Goal: Information Seeking & Learning: Learn about a topic

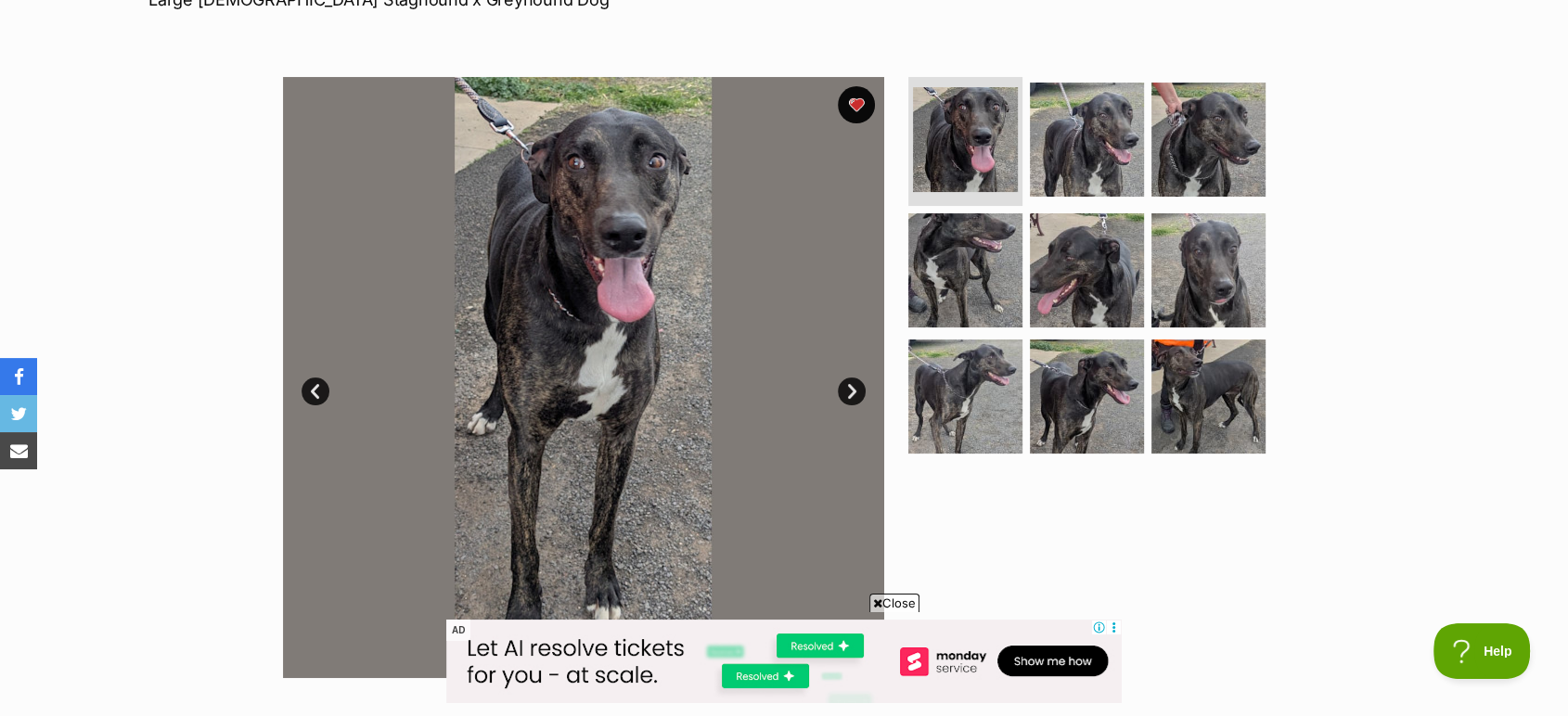
click at [857, 386] on link "Next" at bounding box center [852, 391] width 28 height 28
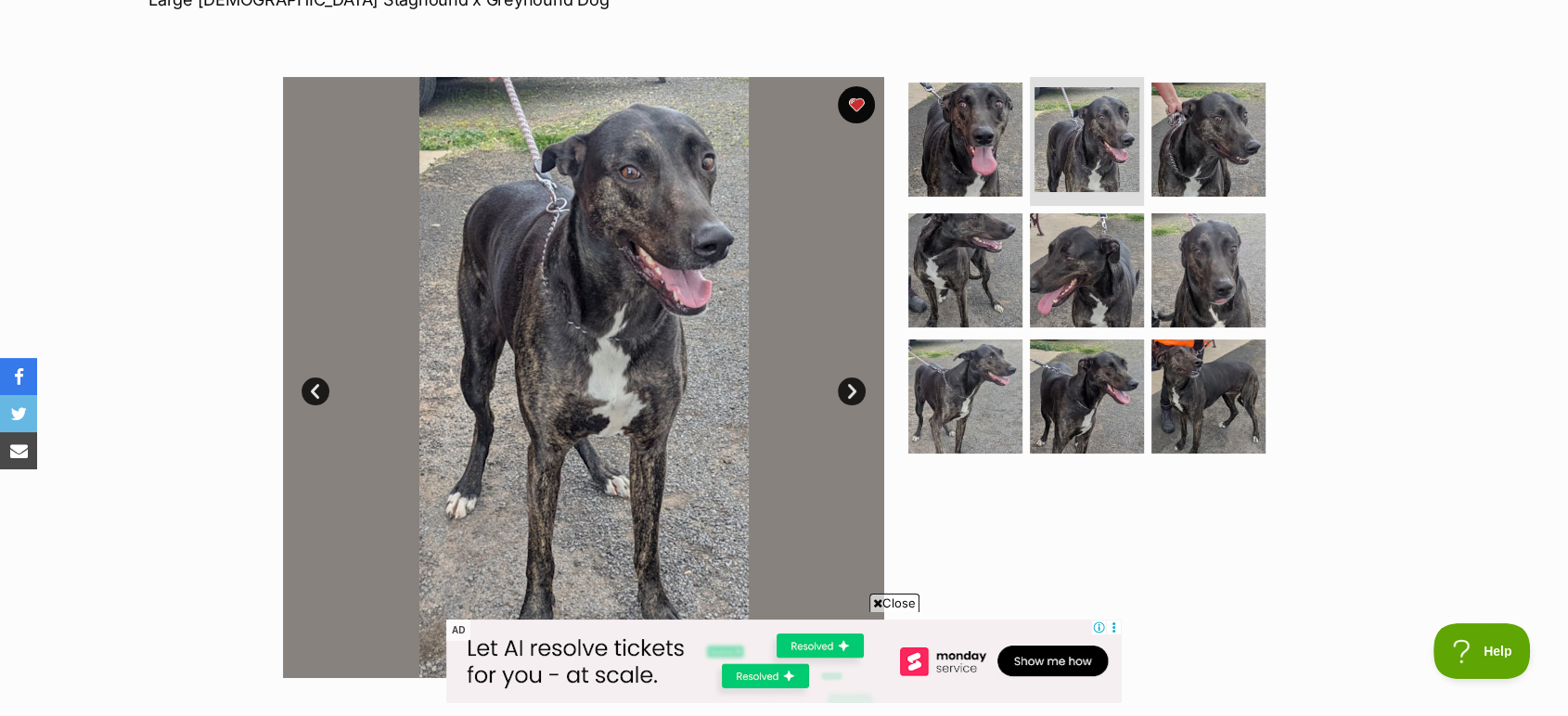
click at [857, 386] on link "Next" at bounding box center [852, 391] width 28 height 28
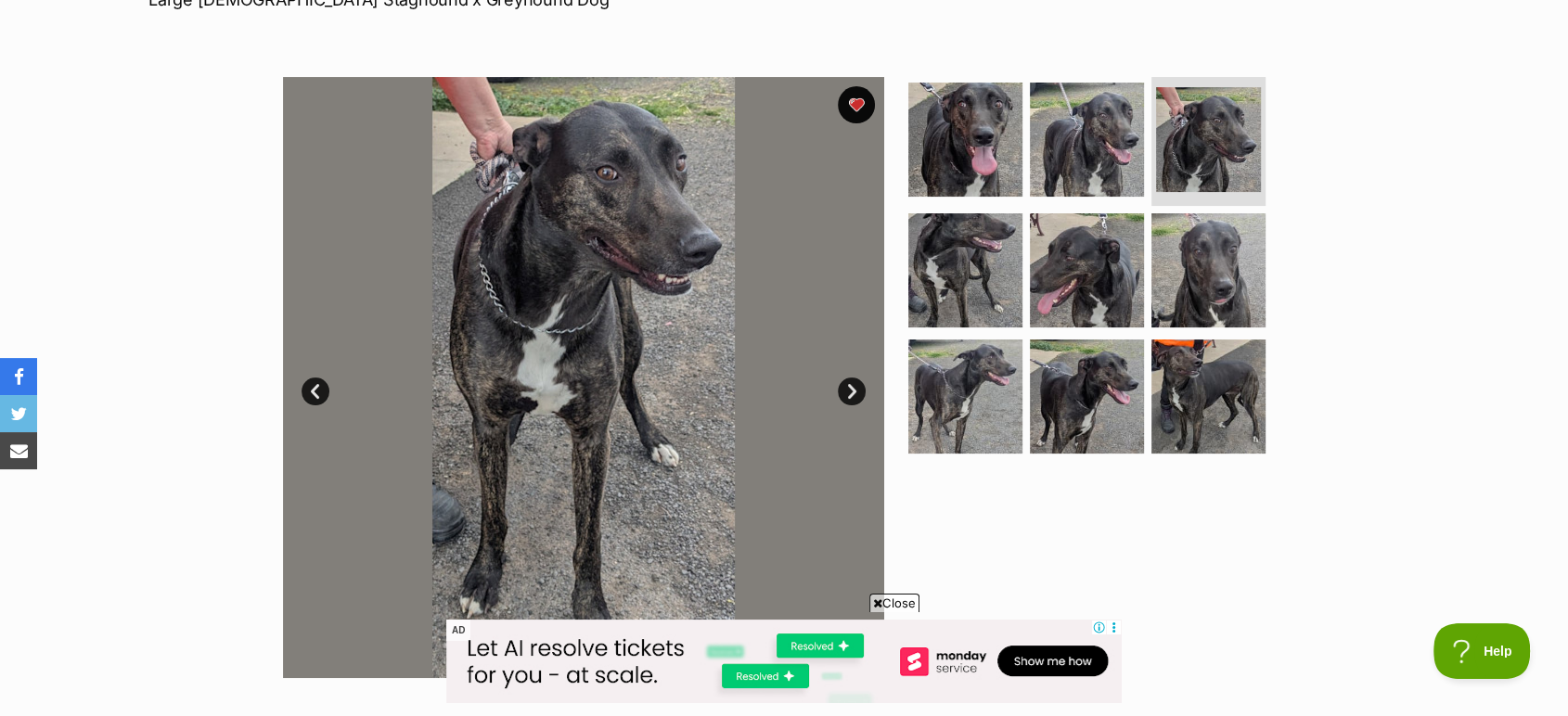
click at [857, 386] on link "Next" at bounding box center [852, 391] width 28 height 28
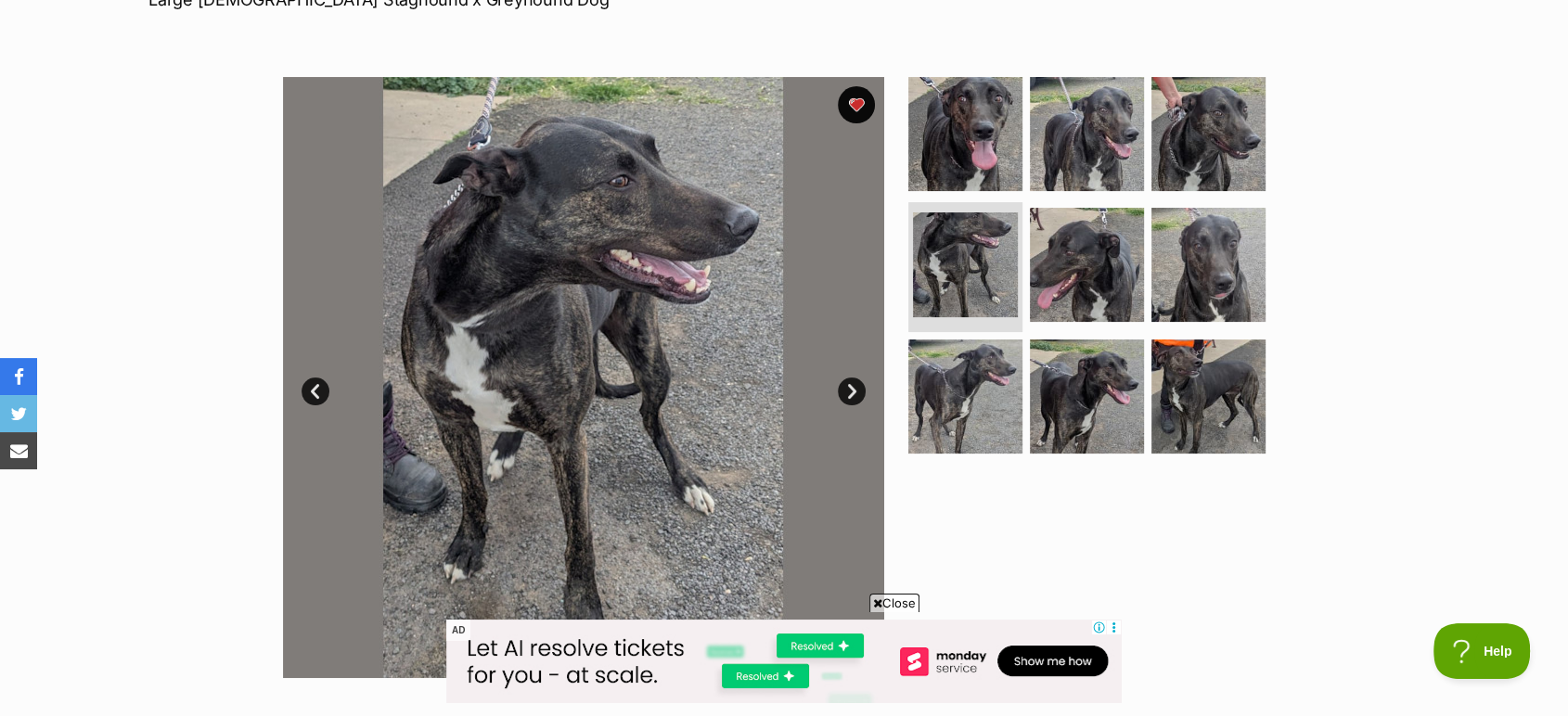
click at [857, 386] on link "Next" at bounding box center [852, 391] width 28 height 28
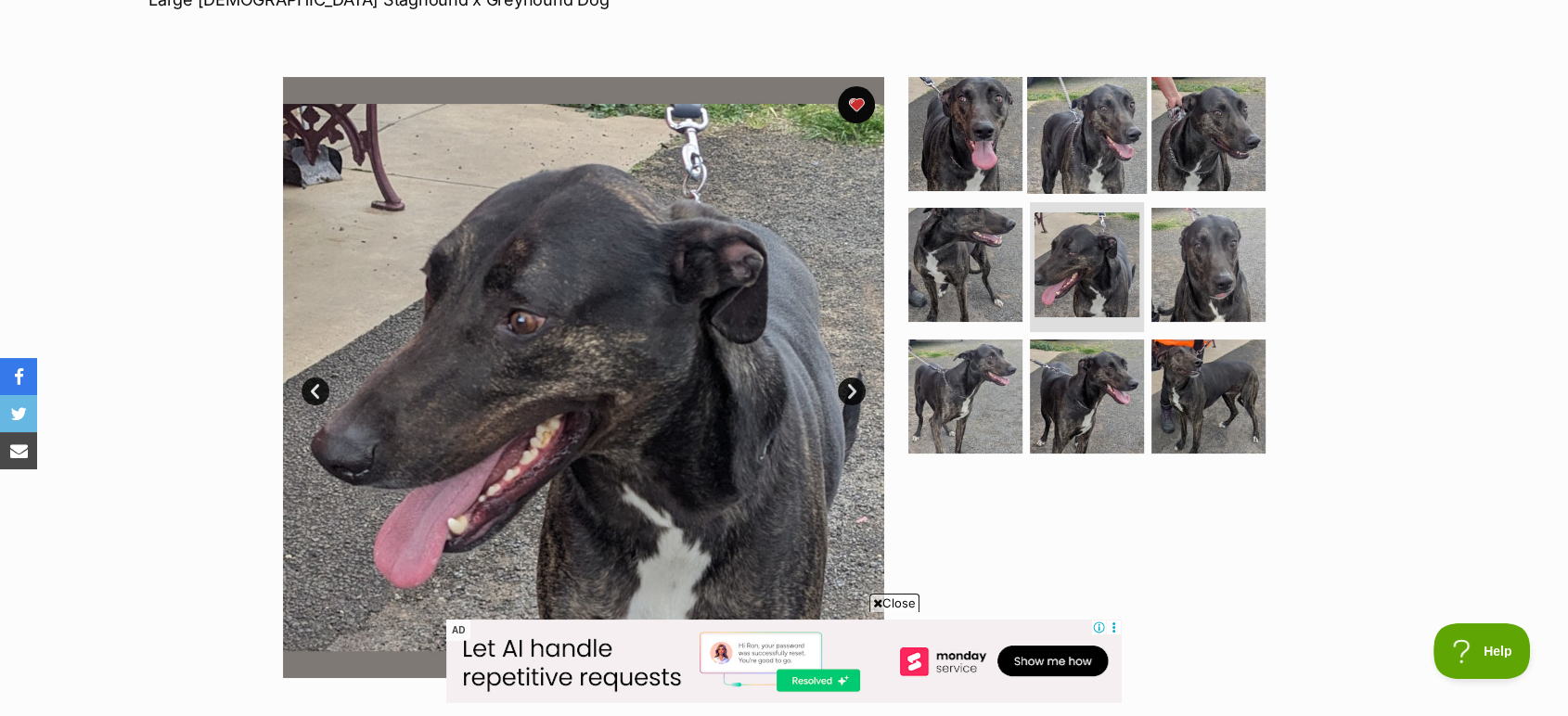
drag, startPoint x: 49, startPoint y: 3, endPoint x: 1111, endPoint y: 132, distance: 1069.8
click at [1111, 132] on img at bounding box center [1086, 133] width 119 height 119
